Goal: Check status

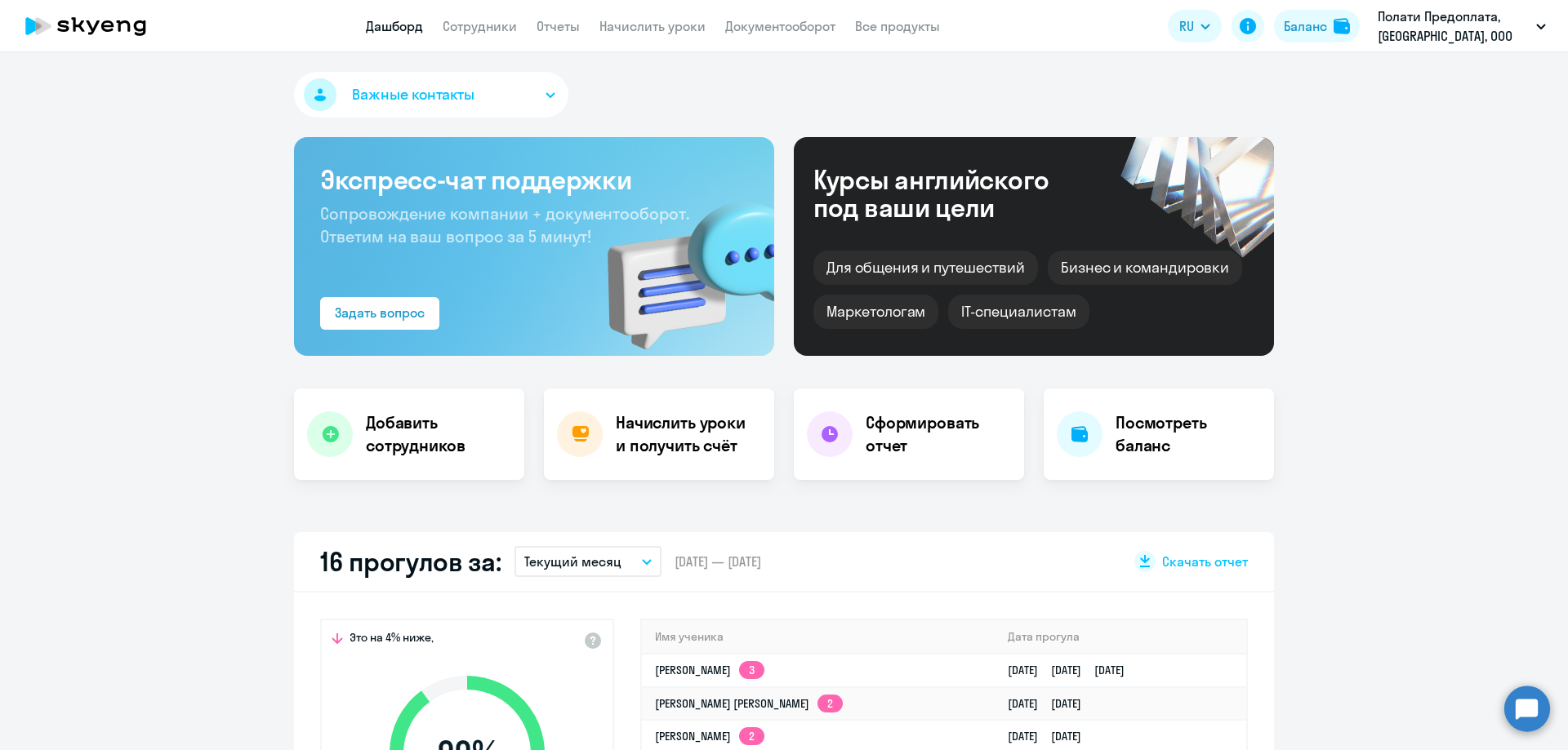
select select "30"
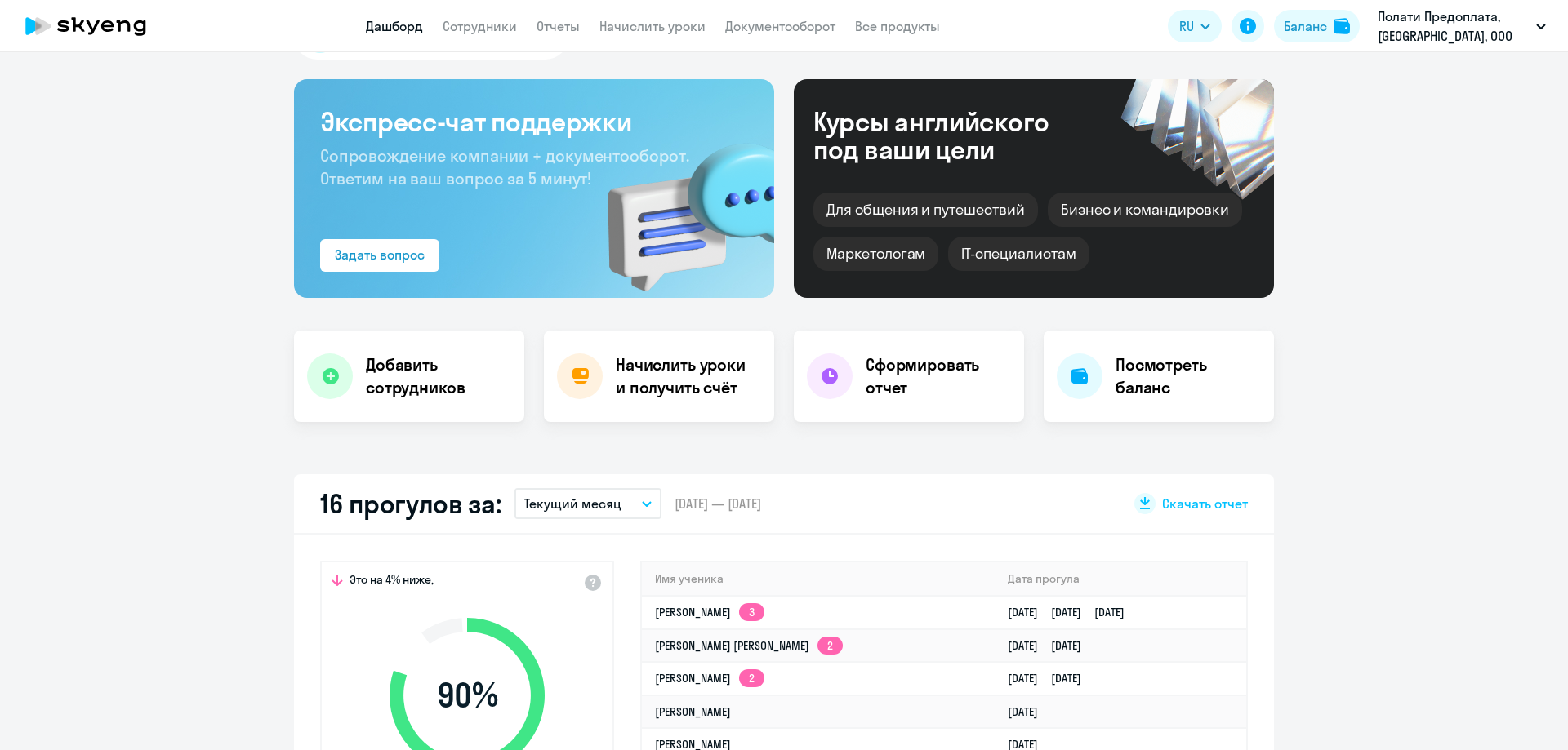
scroll to position [326, 0]
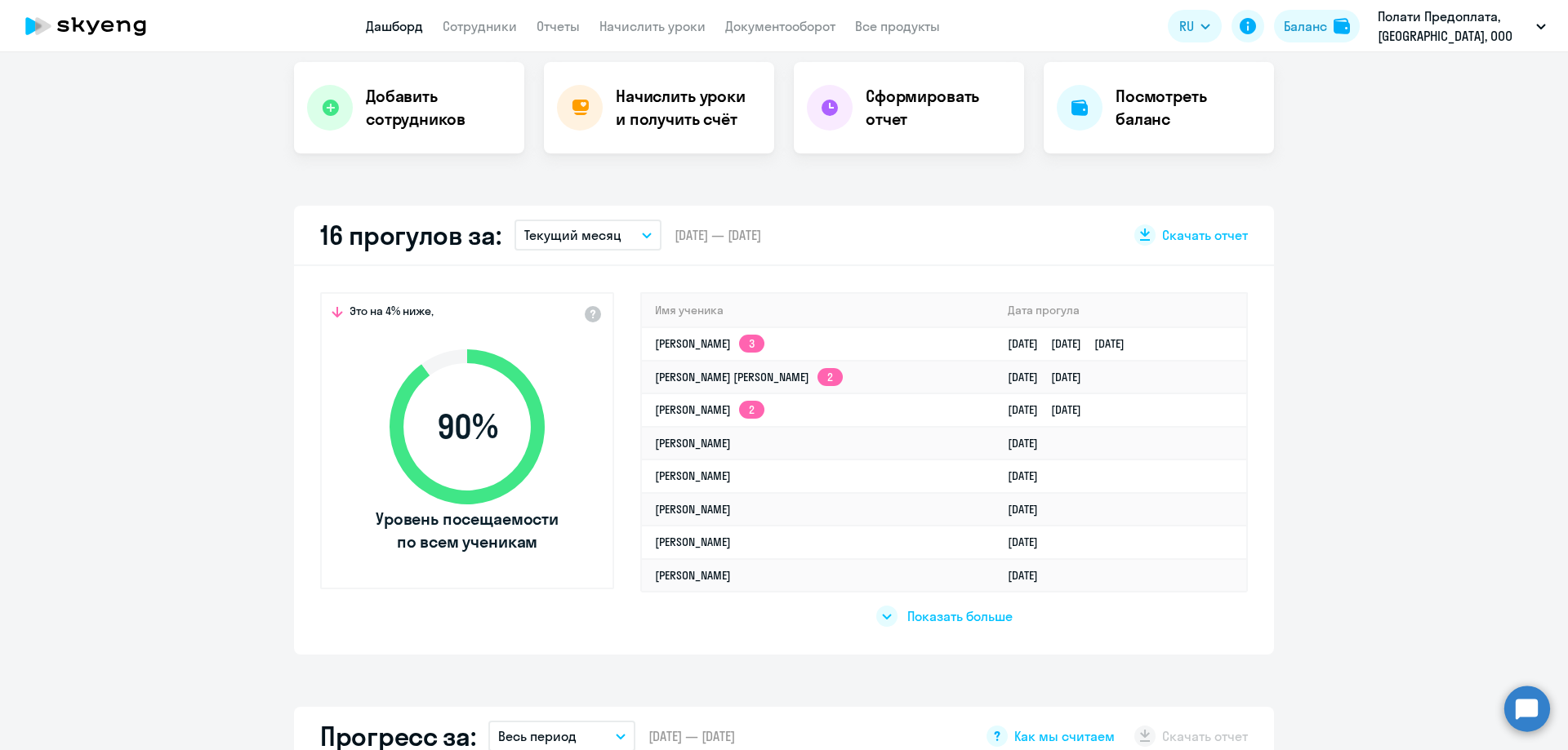
select select "30"
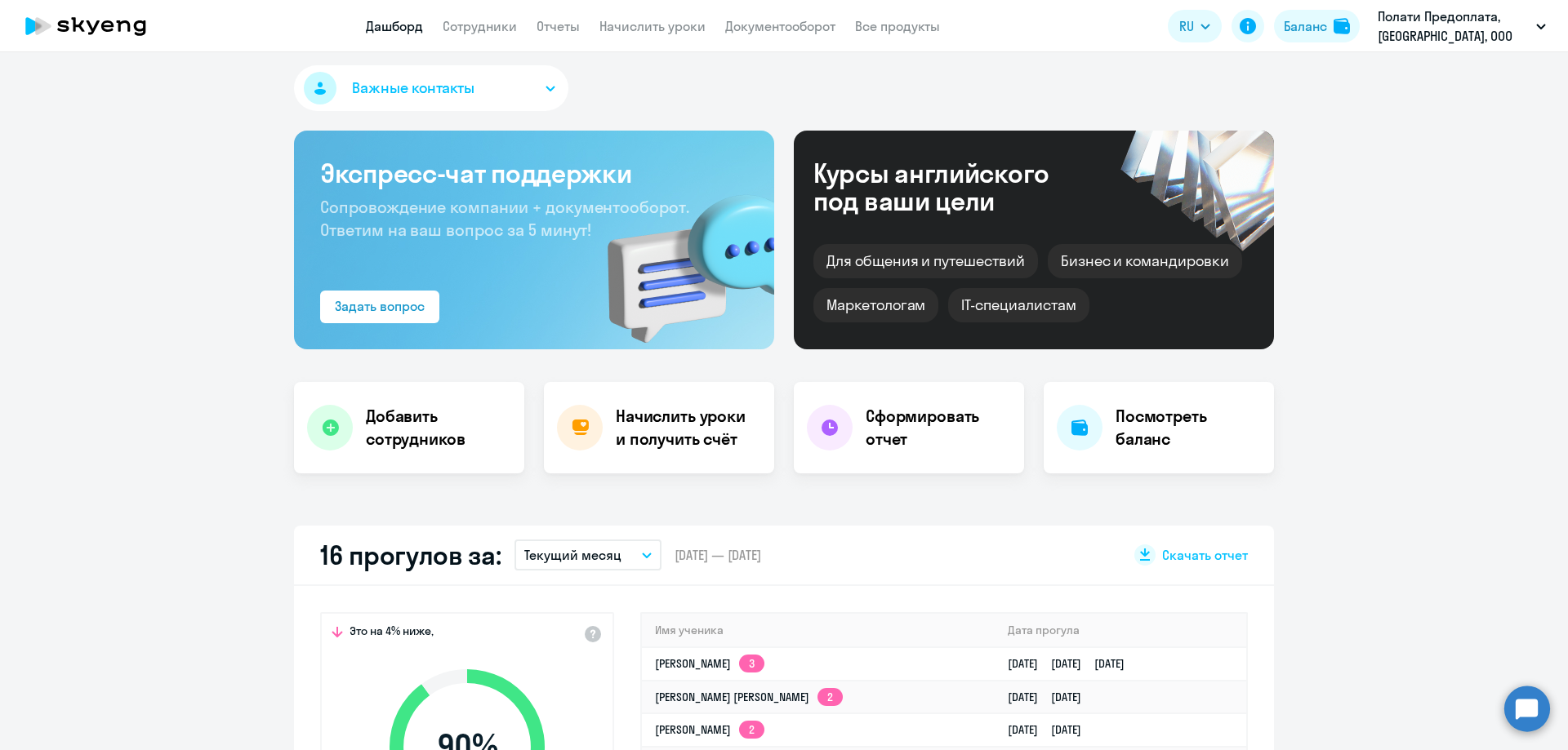
scroll to position [0, 0]
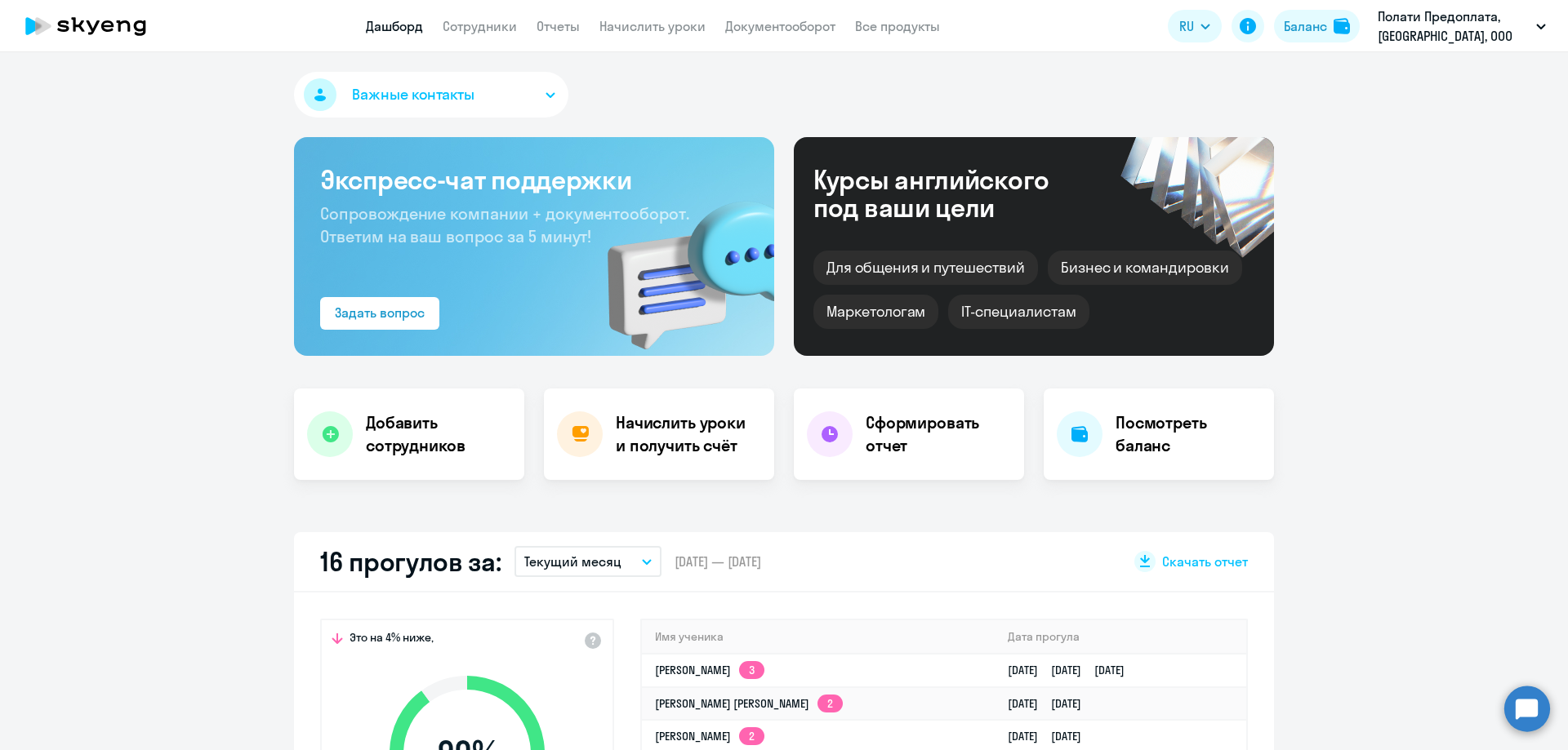
select select "30"
